Goal: Task Accomplishment & Management: Complete application form

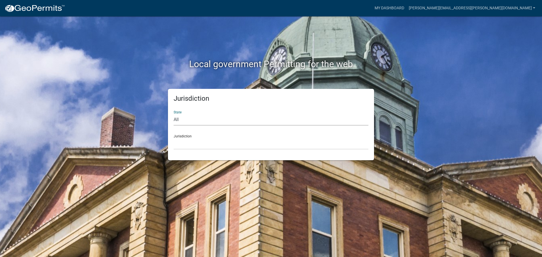
click at [175, 118] on select "All [US_STATE] [US_STATE] [US_STATE] [US_STATE] [US_STATE] [US_STATE] [US_STATE…" at bounding box center [270, 120] width 195 height 12
select select "[US_STATE]"
click at [173, 114] on select "All [US_STATE] [US_STATE] [US_STATE] [US_STATE] [US_STATE] [US_STATE] [US_STATE…" at bounding box center [270, 120] width 195 height 12
click at [185, 139] on select "City of [GEOGRAPHIC_DATA], [US_STATE] City of [GEOGRAPHIC_DATA], [US_STATE] Cit…" at bounding box center [270, 144] width 195 height 12
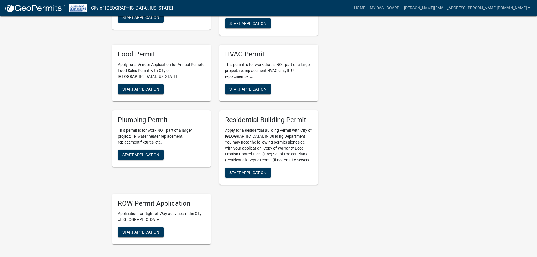
scroll to position [226, 0]
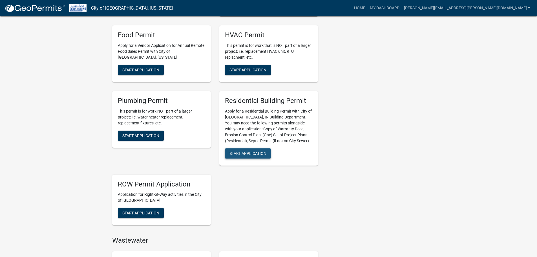
click at [240, 154] on span "Start Application" at bounding box center [248, 153] width 37 height 5
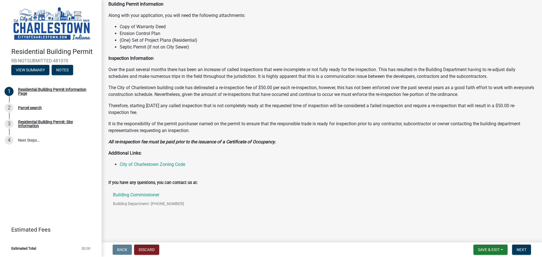
scroll to position [45, 0]
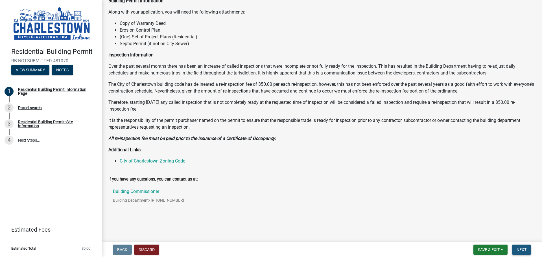
click at [519, 249] on span "Next" at bounding box center [521, 249] width 10 height 5
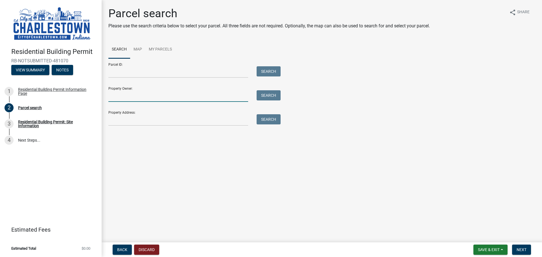
click at [129, 98] on input "Property Owner:" at bounding box center [178, 96] width 140 height 12
type input "Pulte Group of [US_STATE] LLC"
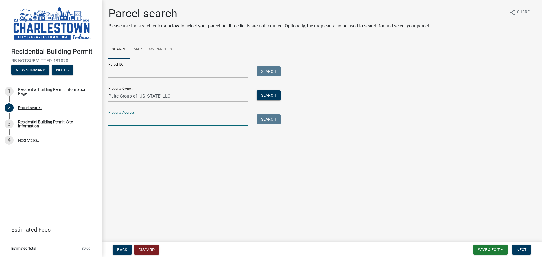
click at [130, 117] on input "Property Address:" at bounding box center [178, 120] width 140 height 12
type input "[STREET_ADDRESS]"
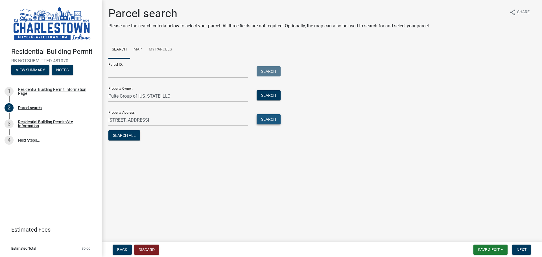
click at [263, 119] on button "Search" at bounding box center [268, 119] width 24 height 10
